Goal: Transaction & Acquisition: Book appointment/travel/reservation

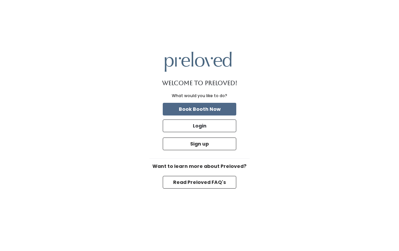
click at [213, 107] on button "Book Booth Now" at bounding box center [199, 109] width 73 height 13
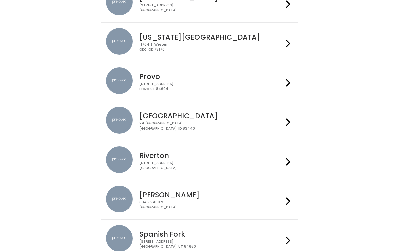
scroll to position [202, 0]
click at [141, 122] on div "[STREET_ADDRESS]" at bounding box center [211, 127] width 144 height 10
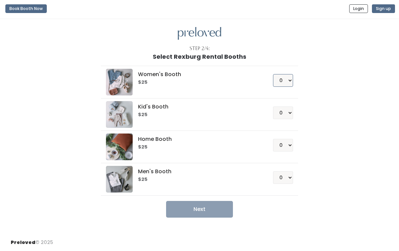
click at [288, 84] on select "0 1 2 3 4" at bounding box center [283, 80] width 20 height 13
select select "1"
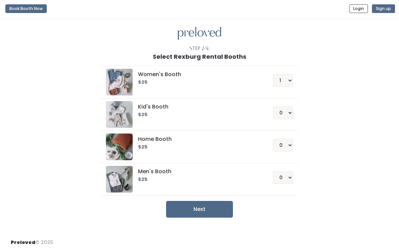
click at [227, 211] on button "Next" at bounding box center [199, 209] width 67 height 17
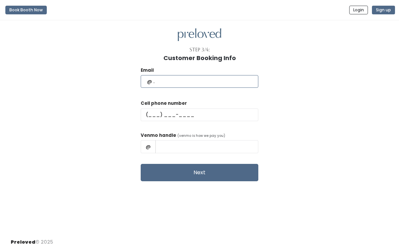
click at [235, 86] on input "text" at bounding box center [200, 81] width 118 height 13
type input "Morganlhandly@gmail.com"
click at [222, 116] on input "text" at bounding box center [200, 115] width 118 height 13
type input "(281) 786-9401"
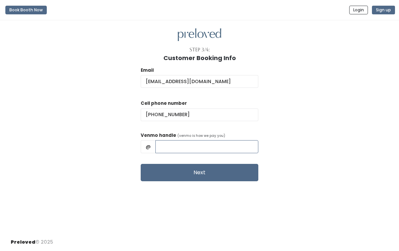
click at [204, 151] on input "text" at bounding box center [206, 146] width 103 height 13
type input "m"
type input "Morgan-Handly15"
click at [233, 179] on button "Next" at bounding box center [200, 172] width 118 height 17
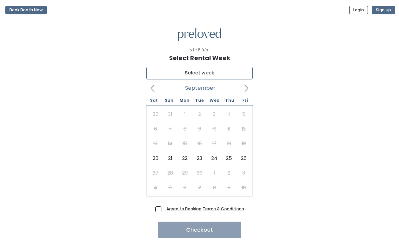
click at [242, 74] on input "text" at bounding box center [199, 73] width 106 height 13
click at [187, 71] on input "text" at bounding box center [199, 73] width 106 height 13
type input "[DATE] to [DATE]"
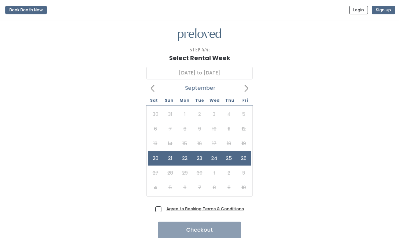
click at [164, 211] on span "Agree to Booking Terms & Conditions" at bounding box center [204, 208] width 80 height 7
click at [164, 210] on input "Agree to Booking Terms & Conditions" at bounding box center [166, 207] width 4 height 4
checkbox input "true"
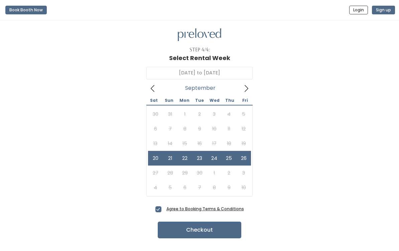
click at [201, 210] on u "Agree to Booking Terms & Conditions" at bounding box center [204, 209] width 77 height 6
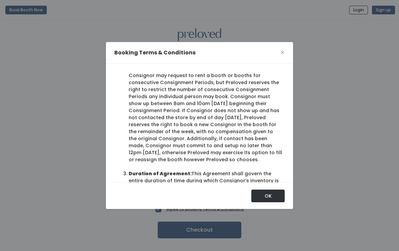
scroll to position [132, 0]
click at [282, 106] on li "Consignment Period:" at bounding box center [205, 103] width 153 height 119
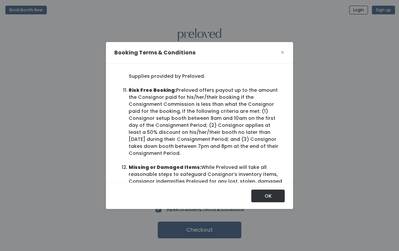
scroll to position [785, 0]
click at [290, 113] on div "These terms and conditions create a contract (the “Agreement”) between you (“Co…" at bounding box center [199, 123] width 187 height 119
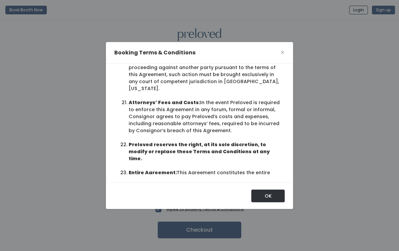
scroll to position [31, 0]
click at [276, 196] on button "OK" at bounding box center [267, 196] width 33 height 13
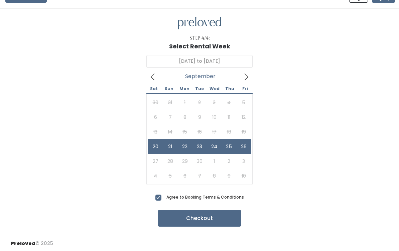
scroll to position [13, 0]
